Goal: Transaction & Acquisition: Purchase product/service

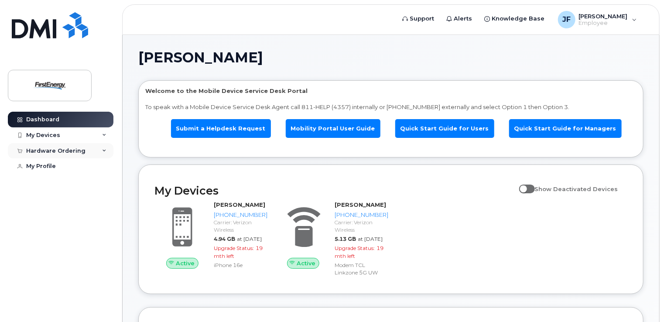
click at [107, 153] on div "Hardware Ordering" at bounding box center [61, 151] width 106 height 16
click at [55, 182] on div "New Order" at bounding box center [46, 183] width 33 height 8
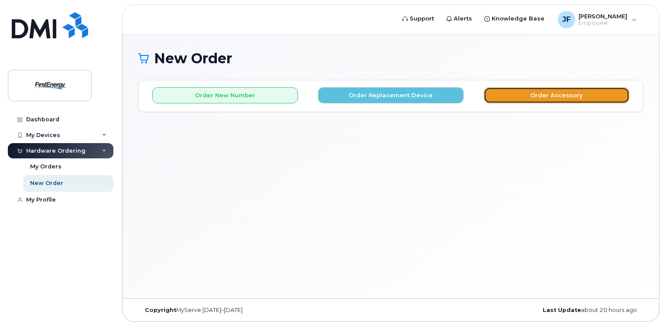
click at [566, 100] on button "Order Accessory" at bounding box center [557, 95] width 146 height 16
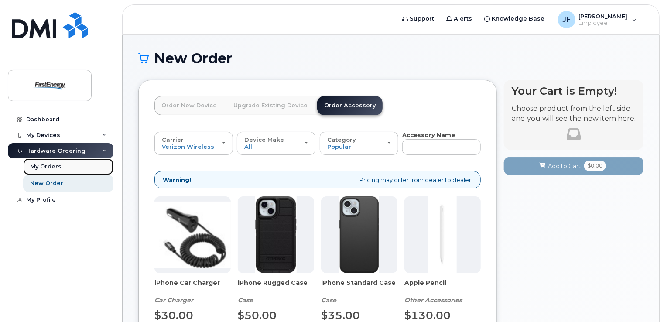
click at [38, 165] on div "My Orders" at bounding box center [45, 167] width 31 height 8
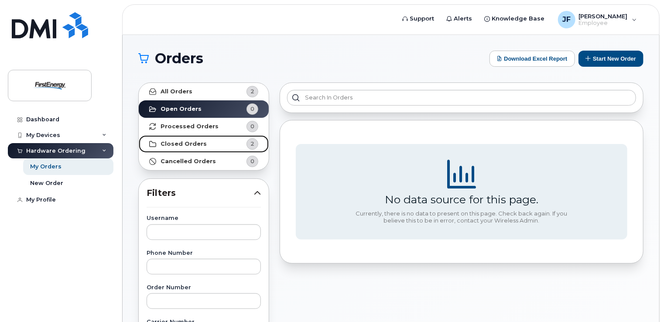
click at [180, 147] on strong "Closed Orders" at bounding box center [183, 143] width 46 height 7
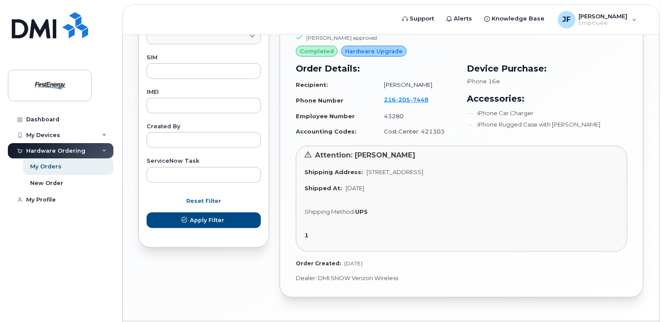
scroll to position [462, 0]
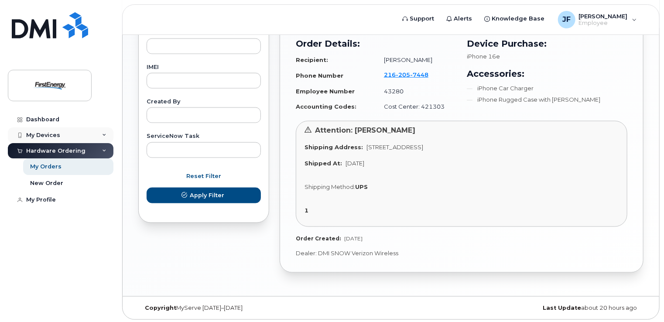
click at [50, 136] on div "My Devices" at bounding box center [43, 135] width 34 height 7
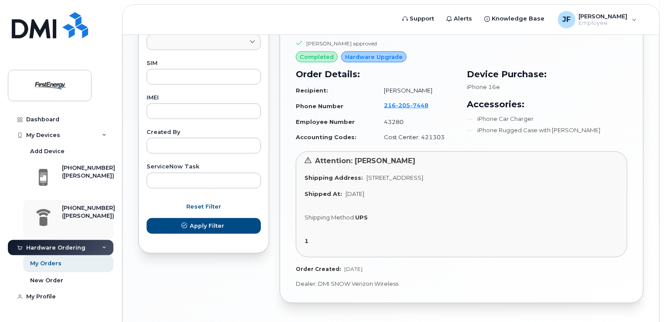
scroll to position [431, 0]
